Goal: Check status: Check status

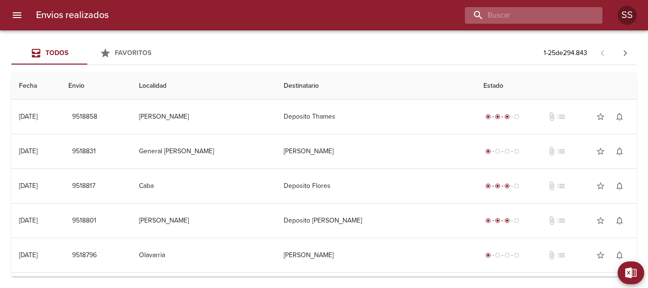
click at [538, 16] on input "buscar" at bounding box center [525, 15] width 121 height 17
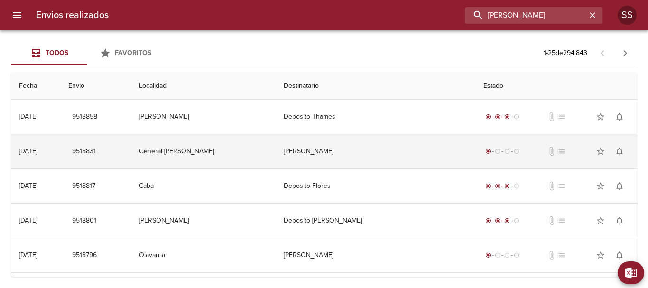
type input "[PERSON_NAME]"
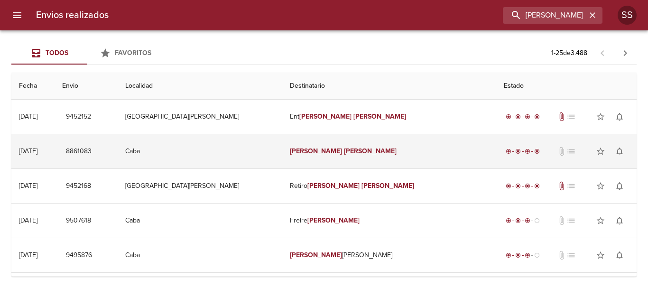
click at [309, 151] on em "[PERSON_NAME]" at bounding box center [316, 151] width 53 height 8
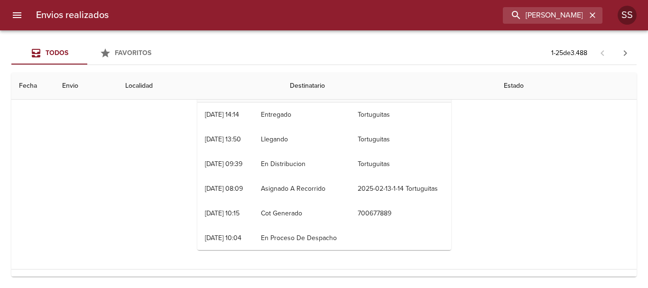
click at [496, 85] on th "Estado" at bounding box center [566, 86] width 140 height 27
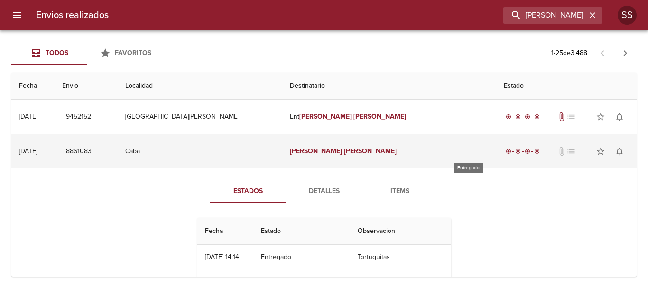
click at [534, 151] on span "radio_button_checked" at bounding box center [537, 152] width 6 height 6
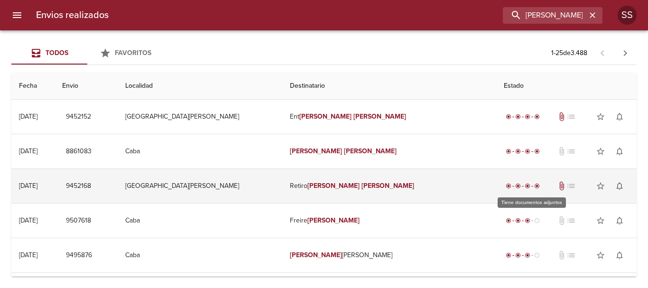
click at [557, 186] on span "attach_file" at bounding box center [561, 185] width 9 height 9
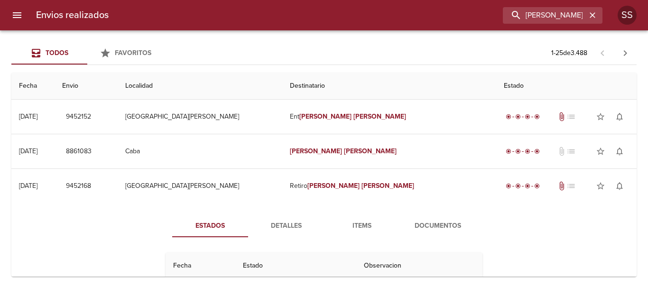
scroll to position [47, 0]
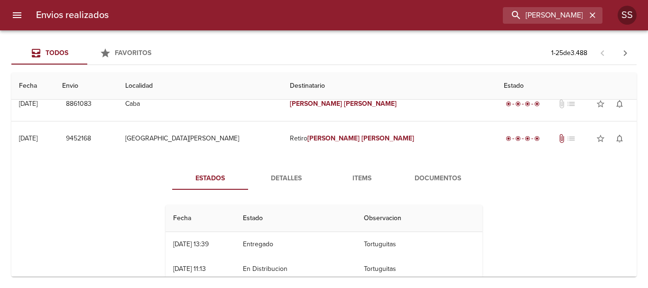
click at [360, 179] on span "Items" at bounding box center [362, 179] width 65 height 12
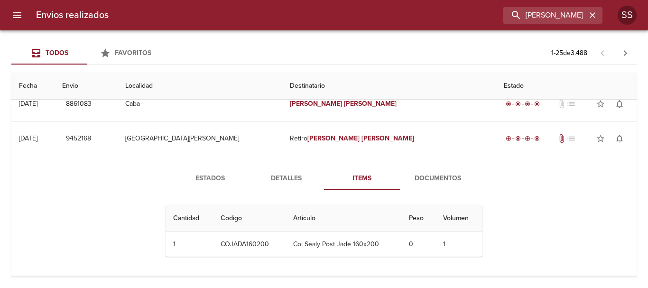
click at [428, 175] on span "Documentos" at bounding box center [438, 179] width 65 height 12
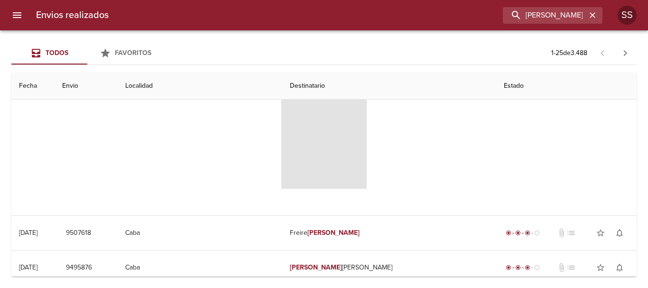
scroll to position [142, 0]
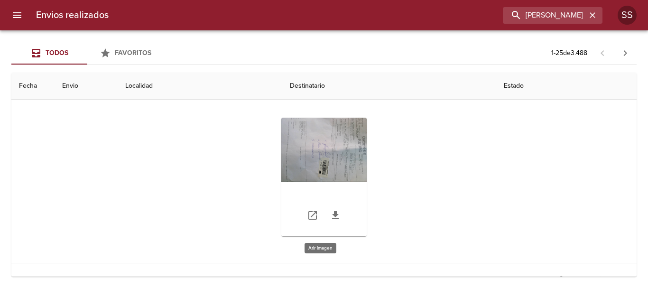
click at [350, 156] on div "Tabla de envíos del cliente" at bounding box center [323, 177] width 85 height 119
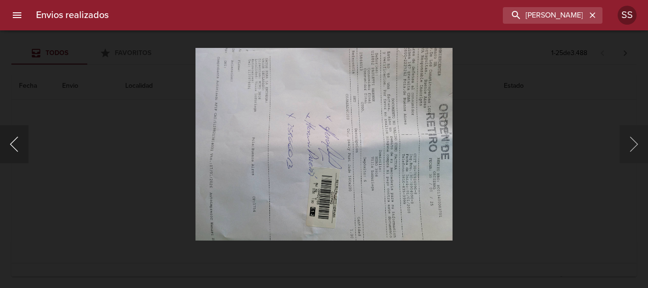
click at [7, 144] on div at bounding box center [4, 144] width 9 height 288
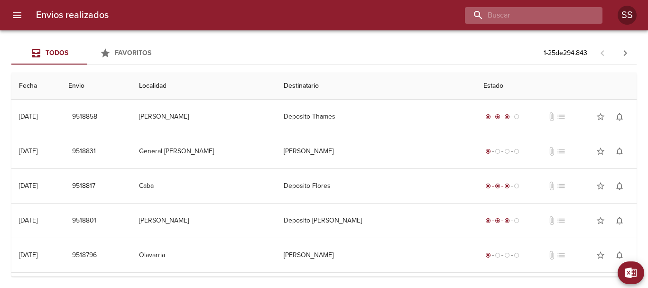
click at [546, 16] on input "buscar" at bounding box center [525, 15] width 121 height 17
type input "[PERSON_NAME]"
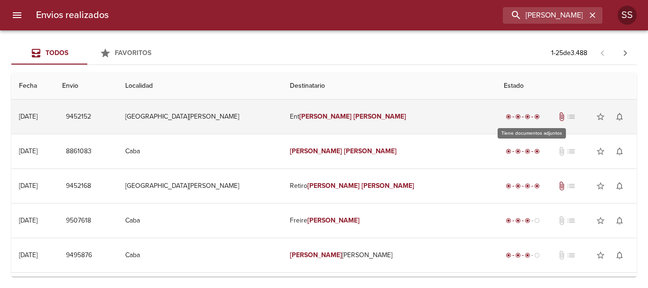
click at [557, 118] on span "attach_file" at bounding box center [561, 116] width 9 height 9
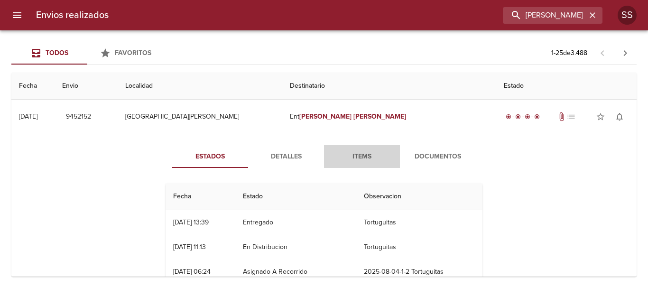
click at [367, 154] on span "Items" at bounding box center [362, 157] width 65 height 12
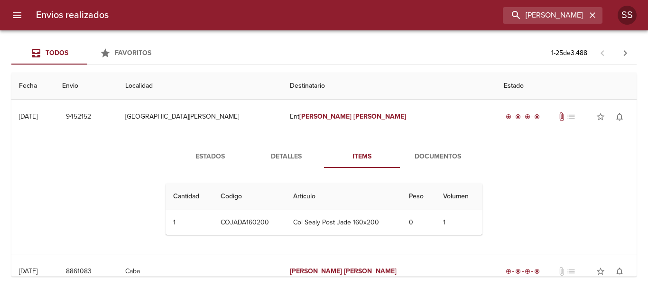
click at [286, 158] on span "Detalles" at bounding box center [286, 157] width 65 height 12
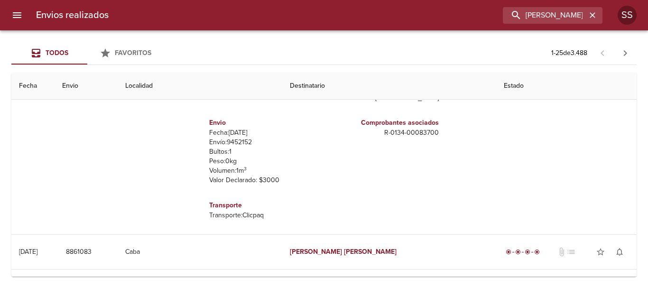
scroll to position [47, 0]
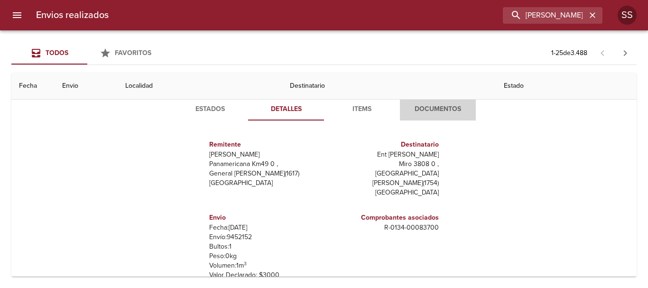
click at [420, 106] on span "Documentos" at bounding box center [438, 109] width 65 height 12
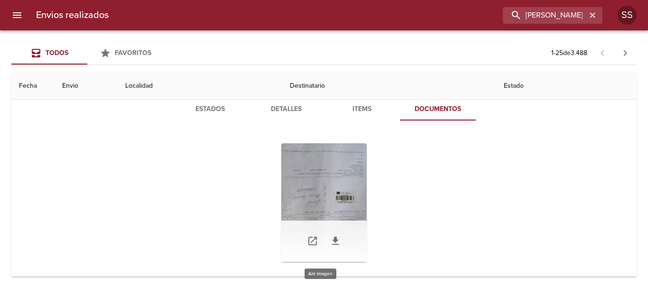
click at [331, 194] on div "Tabla de envíos del cliente" at bounding box center [323, 202] width 85 height 119
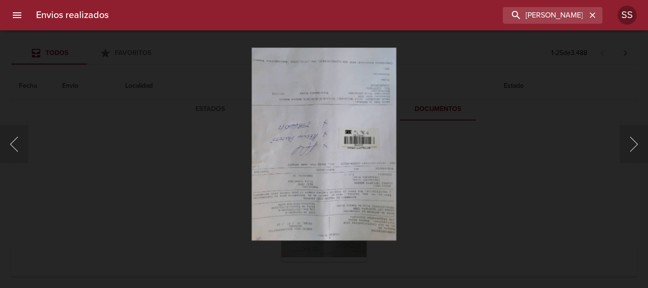
drag, startPoint x: 362, startPoint y: 191, endPoint x: 486, endPoint y: 178, distance: 124.9
click at [486, 178] on div "Lightbox" at bounding box center [324, 144] width 648 height 288
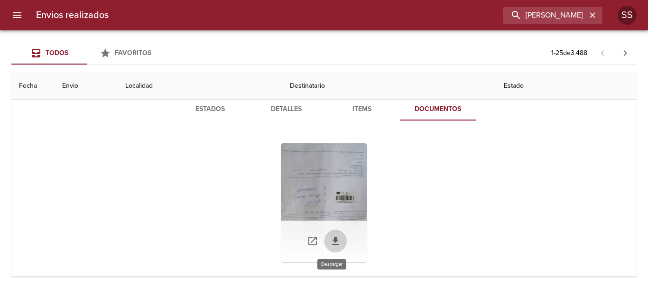
click at [333, 238] on icon "Tabla de envíos del cliente" at bounding box center [335, 241] width 7 height 8
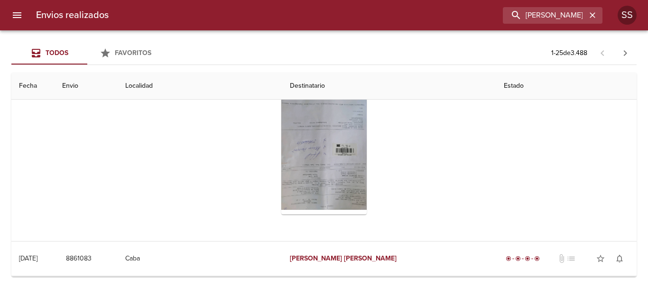
scroll to position [0, 0]
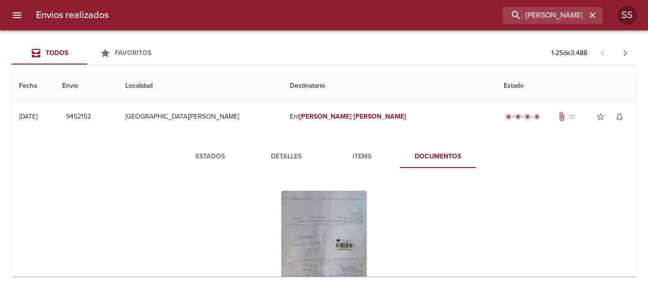
click at [280, 153] on span "Detalles" at bounding box center [286, 157] width 65 height 12
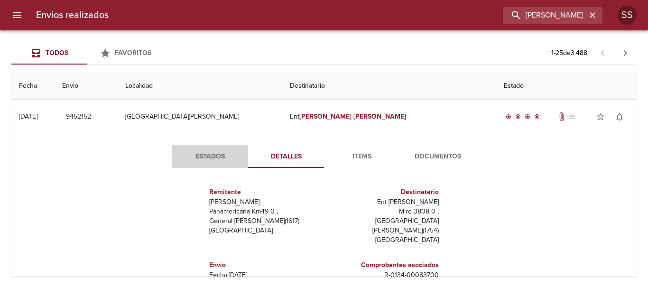
click at [206, 158] on span "Estados" at bounding box center [210, 157] width 65 height 12
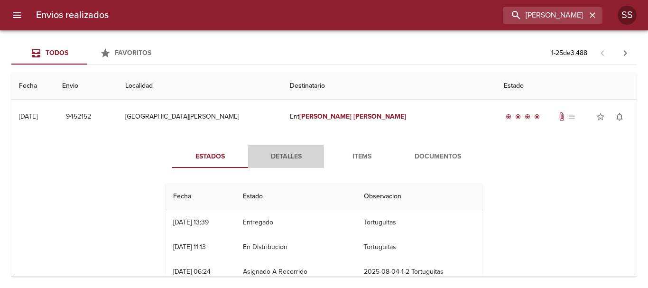
click at [282, 158] on span "Detalles" at bounding box center [286, 157] width 65 height 12
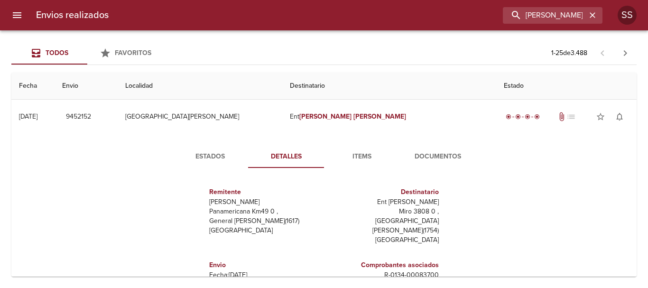
click at [358, 153] on span "Items" at bounding box center [362, 157] width 65 height 12
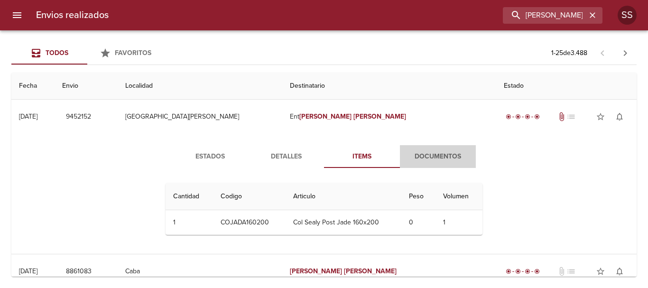
click at [439, 158] on span "Documentos" at bounding box center [438, 157] width 65 height 12
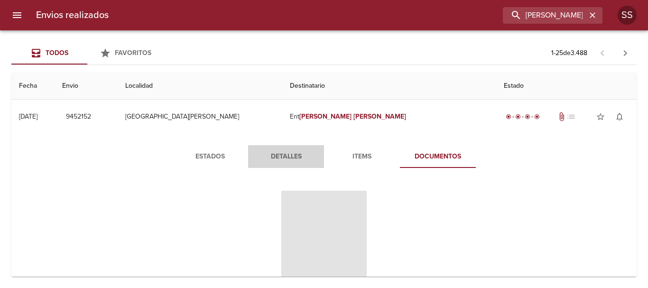
click at [280, 155] on span "Detalles" at bounding box center [286, 157] width 65 height 12
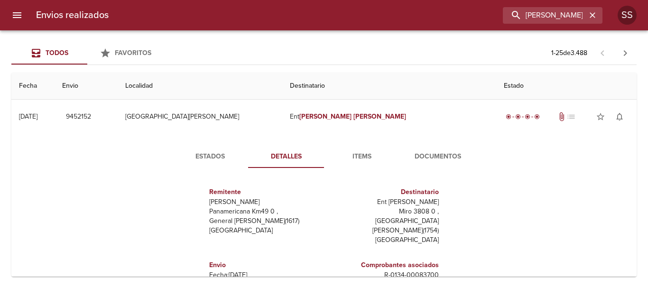
scroll to position [95, 0]
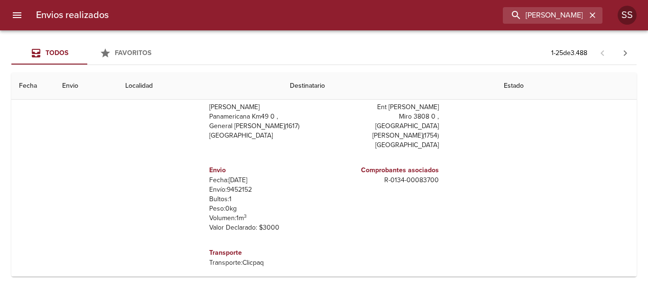
click at [116, 85] on th "Envio" at bounding box center [87, 86] width 64 height 27
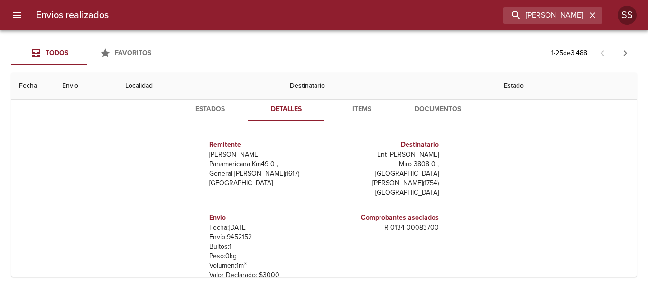
scroll to position [0, 0]
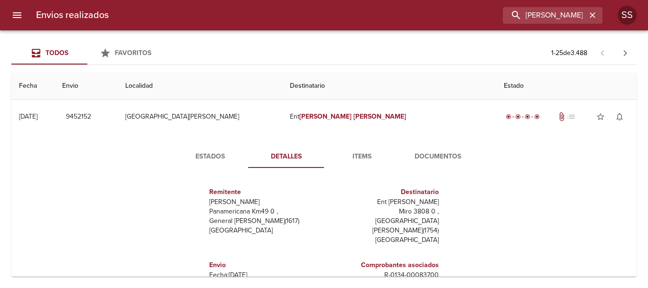
click at [213, 156] on span "Estados" at bounding box center [210, 157] width 65 height 12
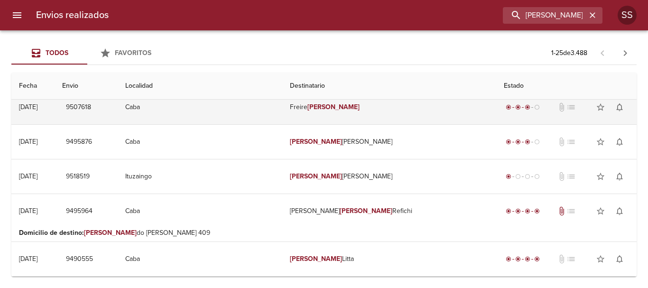
scroll to position [427, 0]
